Goal: Task Accomplishment & Management: Manage account settings

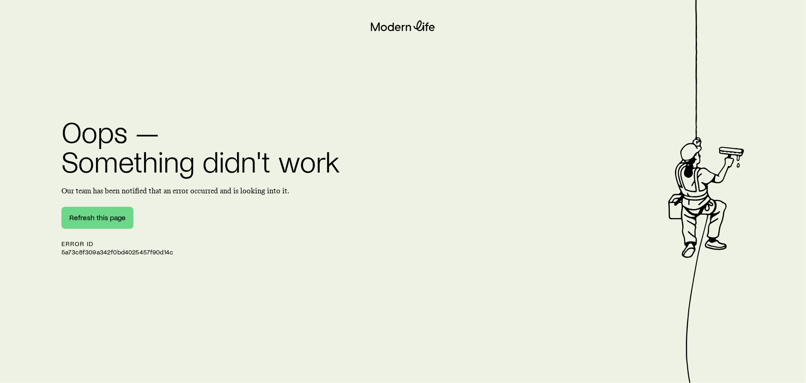
click at [109, 204] on div "Oops — Something didn't work Our team has been notified that an error occurred …" at bounding box center [201, 178] width 280 height 124
click at [106, 227] on button "Refresh this page" at bounding box center [97, 218] width 72 height 22
click at [105, 217] on button "Refresh this page" at bounding box center [97, 218] width 72 height 22
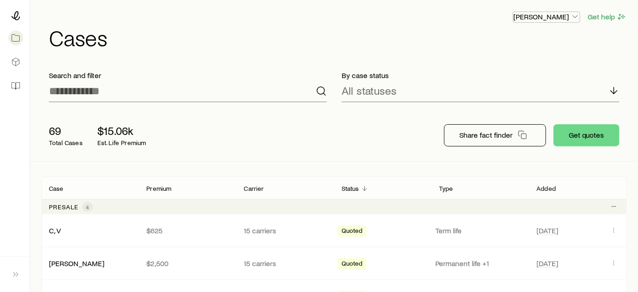
click at [577, 18] on icon "button" at bounding box center [575, 16] width 9 height 9
click at [531, 92] on button "Sign out" at bounding box center [525, 87] width 103 height 17
